Goal: Find specific page/section: Find specific page/section

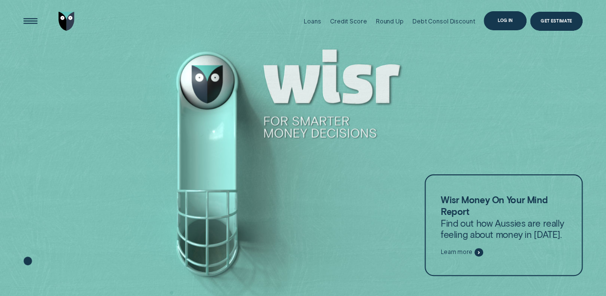
click at [498, 19] on div "Log in" at bounding box center [505, 21] width 15 height 4
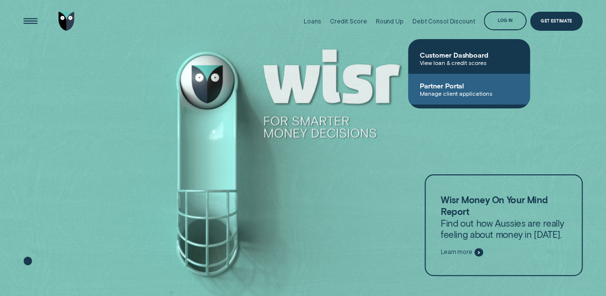
click at [449, 92] on span "Manage client applications" at bounding box center [469, 93] width 99 height 7
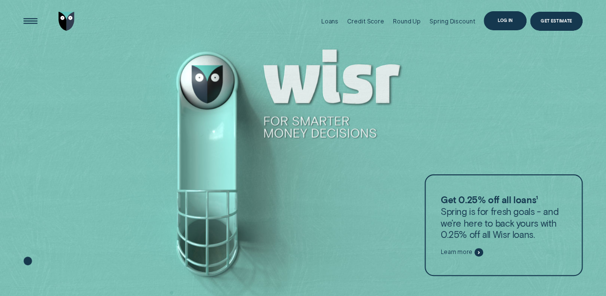
click at [501, 21] on div "Log in" at bounding box center [505, 21] width 15 height 4
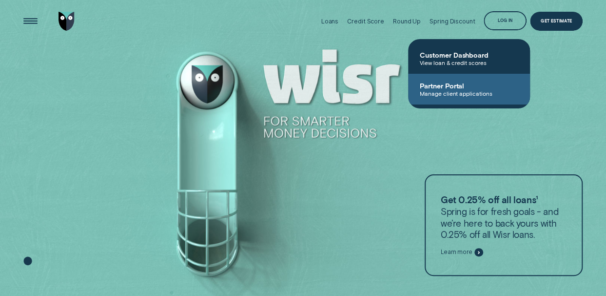
click at [450, 90] on span "Manage client applications" at bounding box center [469, 93] width 99 height 7
